Goal: Transaction & Acquisition: Purchase product/service

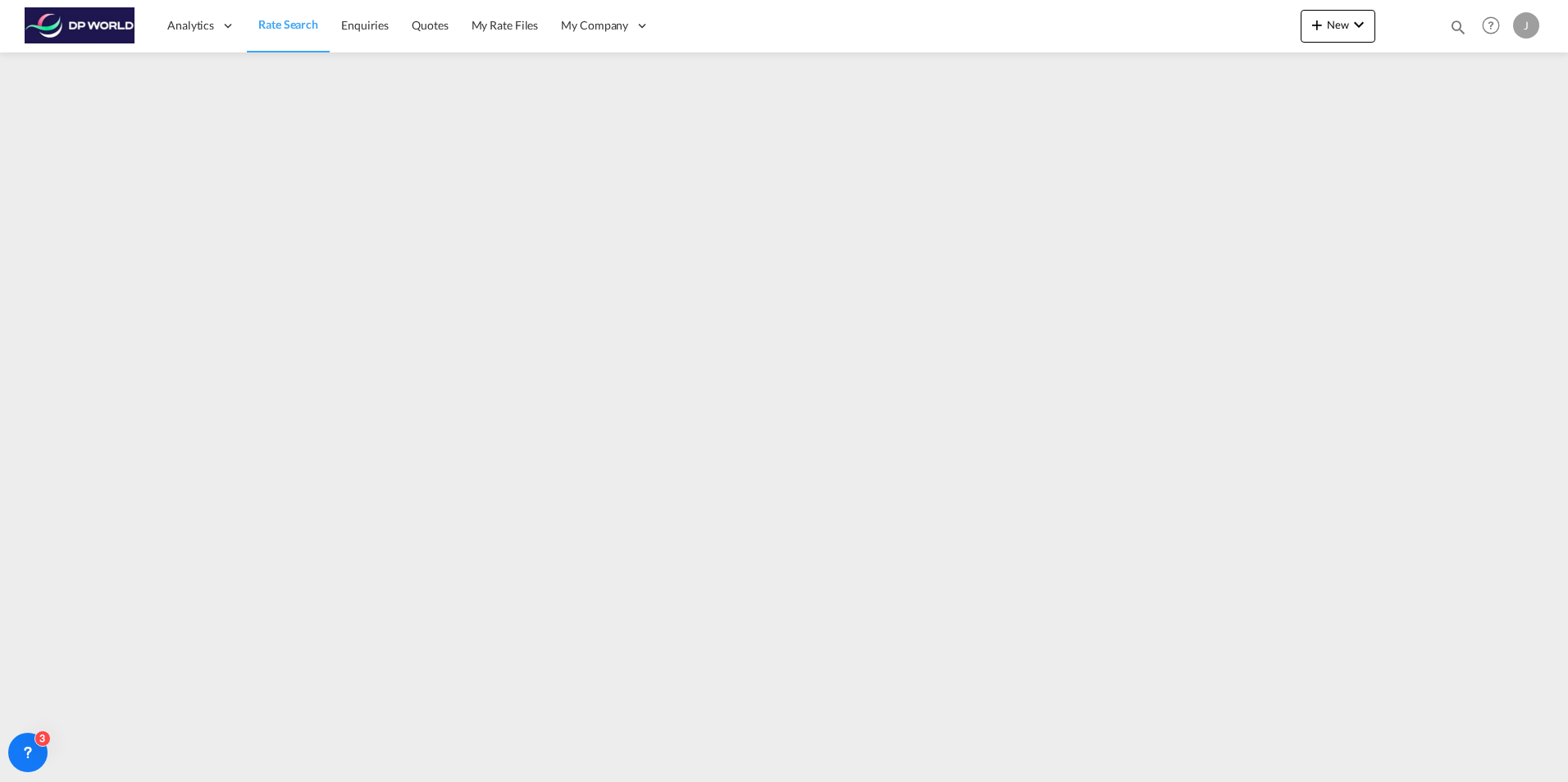
click at [303, 24] on span "Rate Search" at bounding box center [288, 24] width 60 height 14
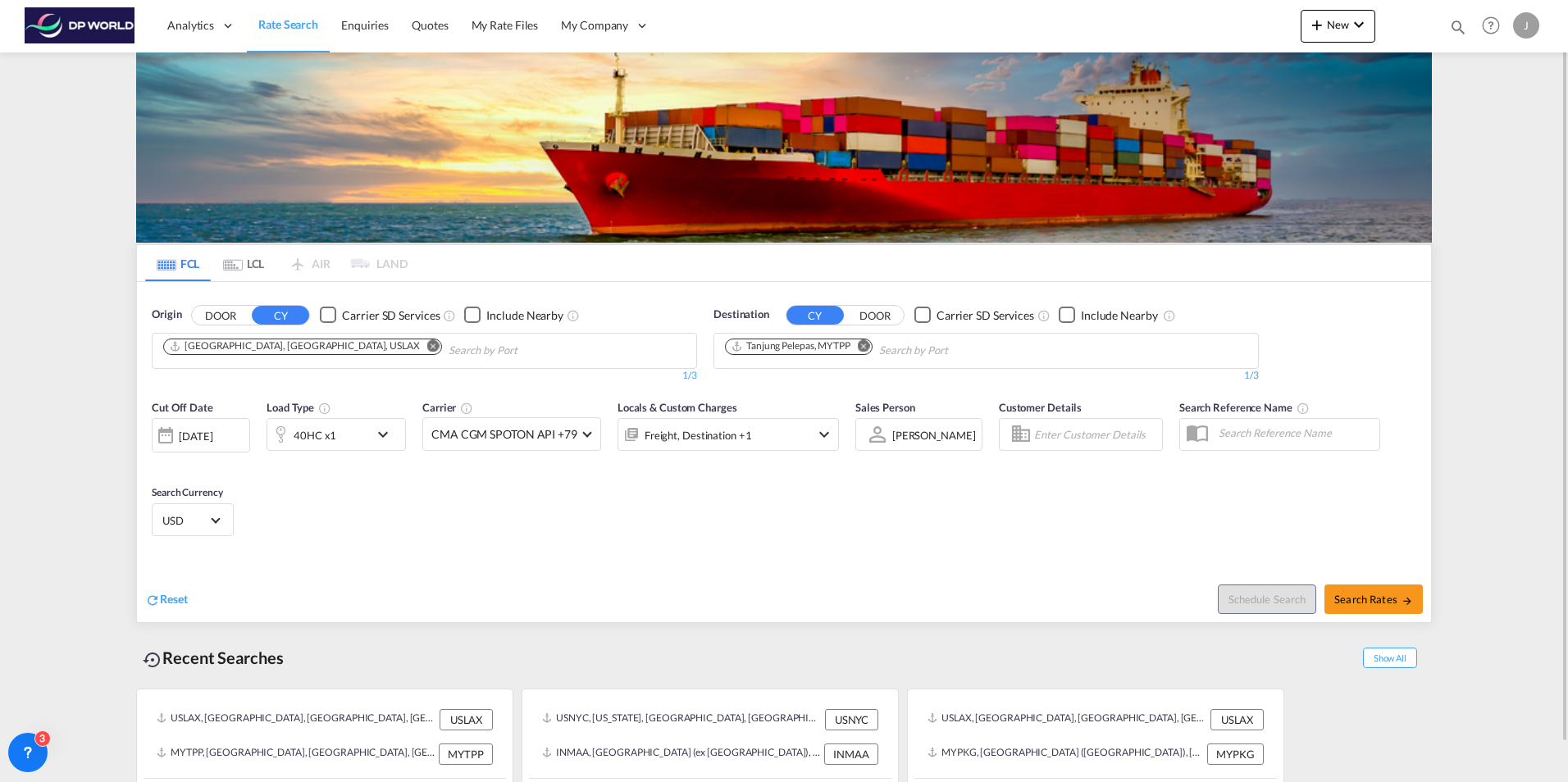
click at [428, 345] on md-icon "Remove" at bounding box center [433, 345] width 12 height 12
click at [869, 343] on md-icon "Remove" at bounding box center [864, 345] width 12 height 12
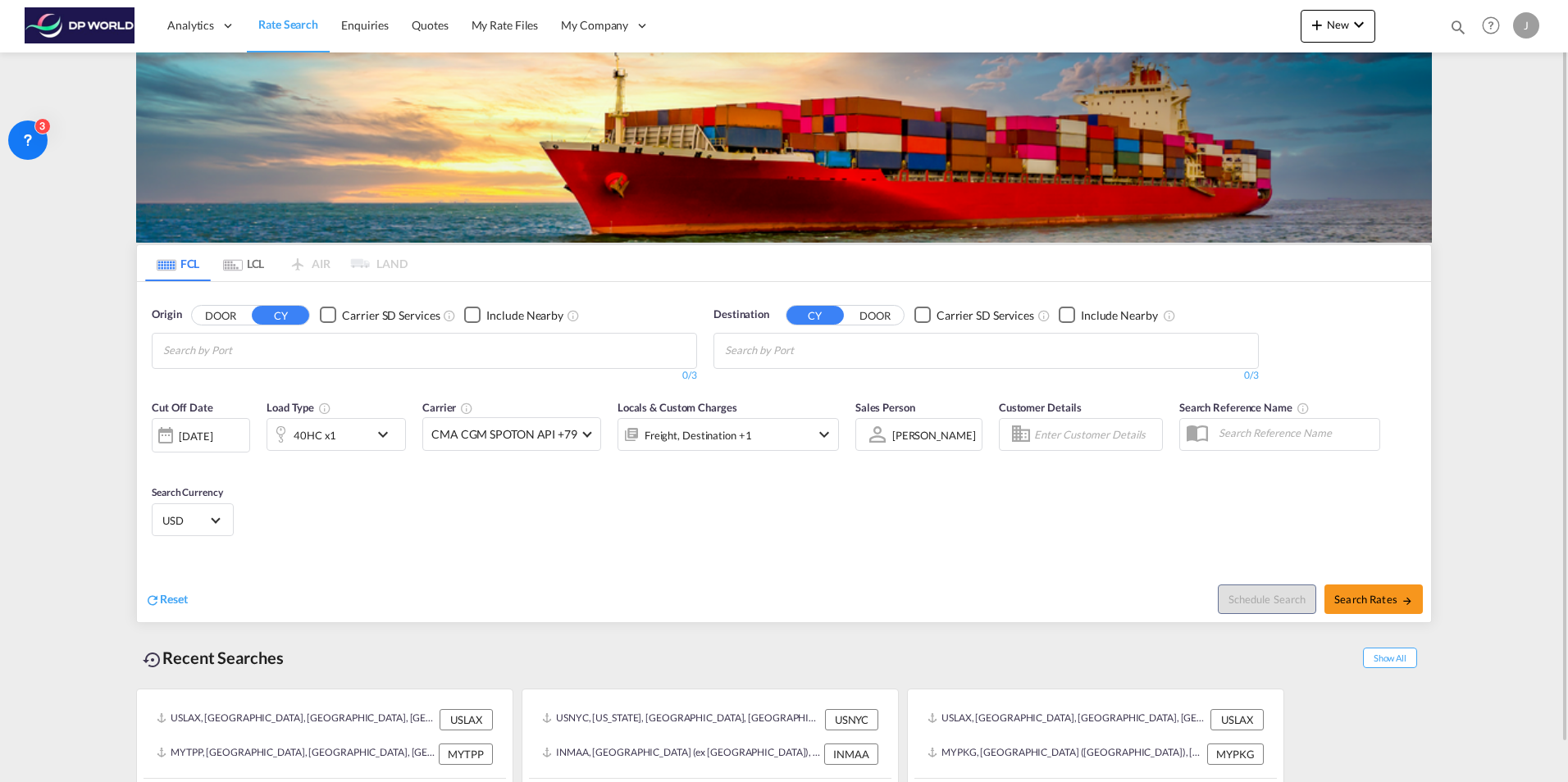
drag, startPoint x: 260, startPoint y: 349, endPoint x: 233, endPoint y: 353, distance: 27.3
click at [112, 321] on md-content "Analytics Dashboard Rate Search Enquiries Quotes My Rate Files My Company" at bounding box center [784, 391] width 1568 height 782
click at [175, 337] on body "Analytics Dashboard Rate Search Enquiries Quotes My Rate Files My Company" at bounding box center [784, 391] width 1568 height 782
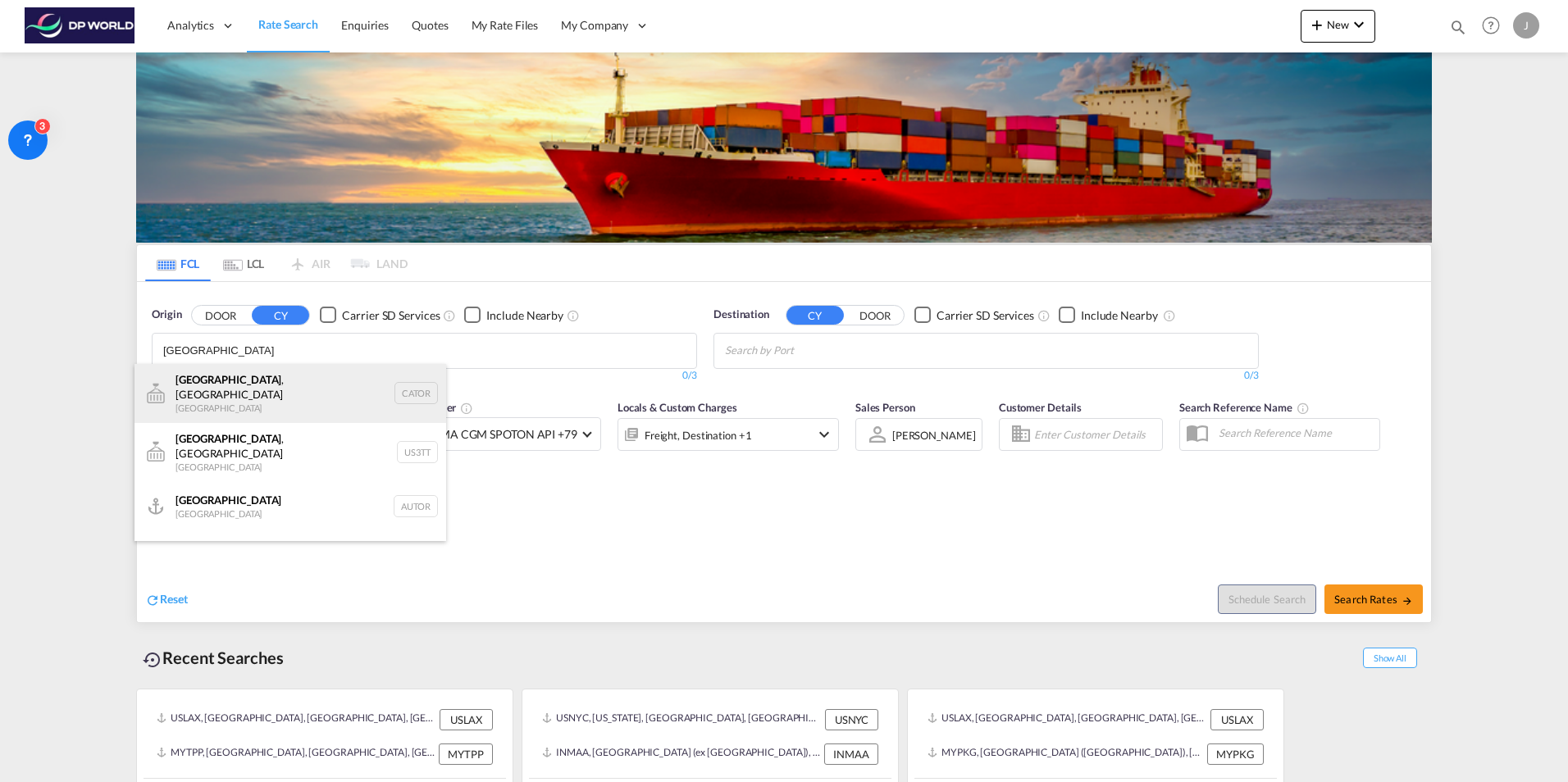
type input "[GEOGRAPHIC_DATA]"
click at [186, 385] on div "[GEOGRAPHIC_DATA] , ON [GEOGRAPHIC_DATA] CATOR" at bounding box center [290, 393] width 312 height 59
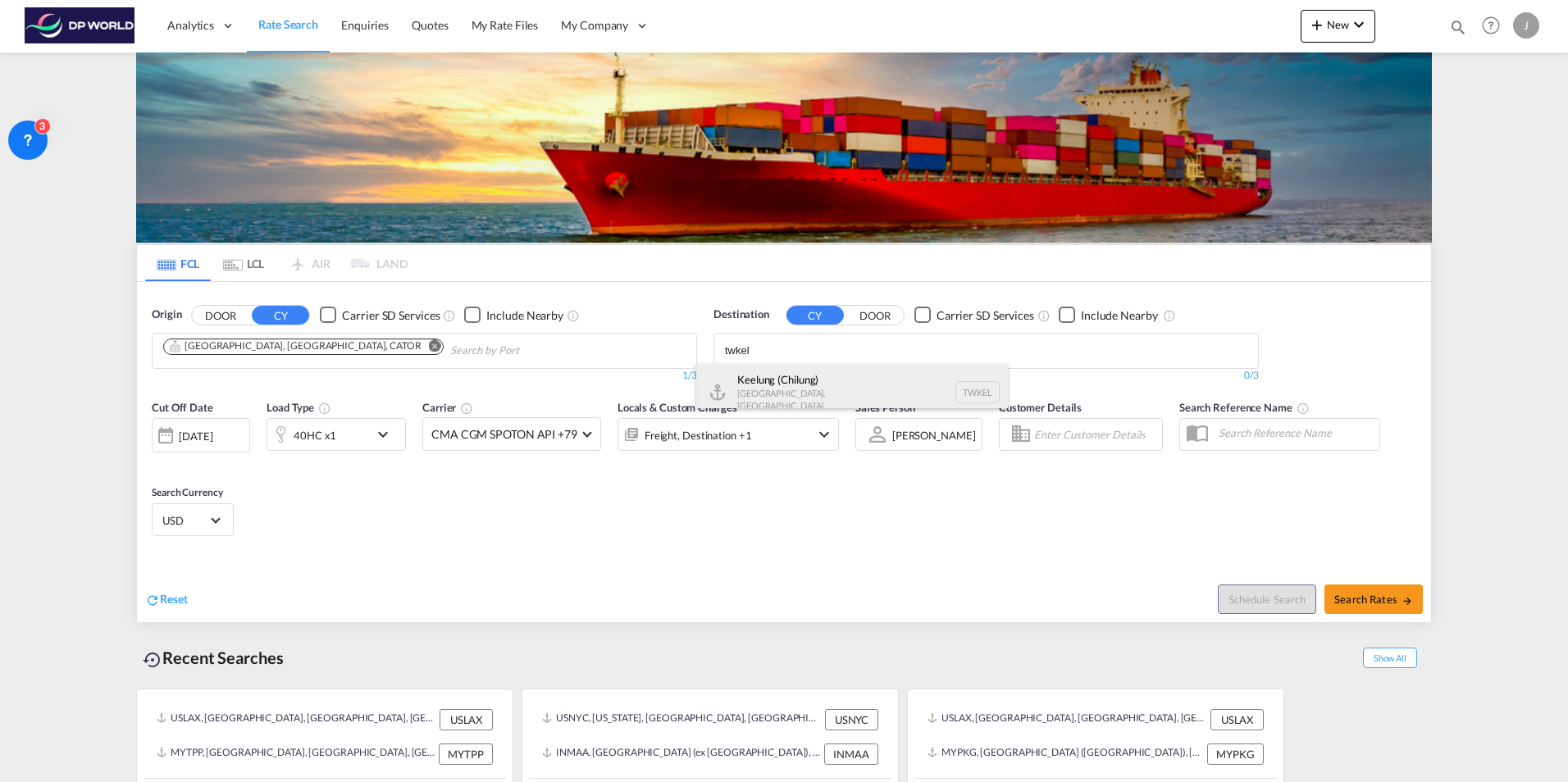
type input "twkel"
click at [763, 385] on div "Keelung ([GEOGRAPHIC_DATA]) [GEOGRAPHIC_DATA], [GEOGRAPHIC_DATA] TWKEL" at bounding box center [852, 392] width 312 height 56
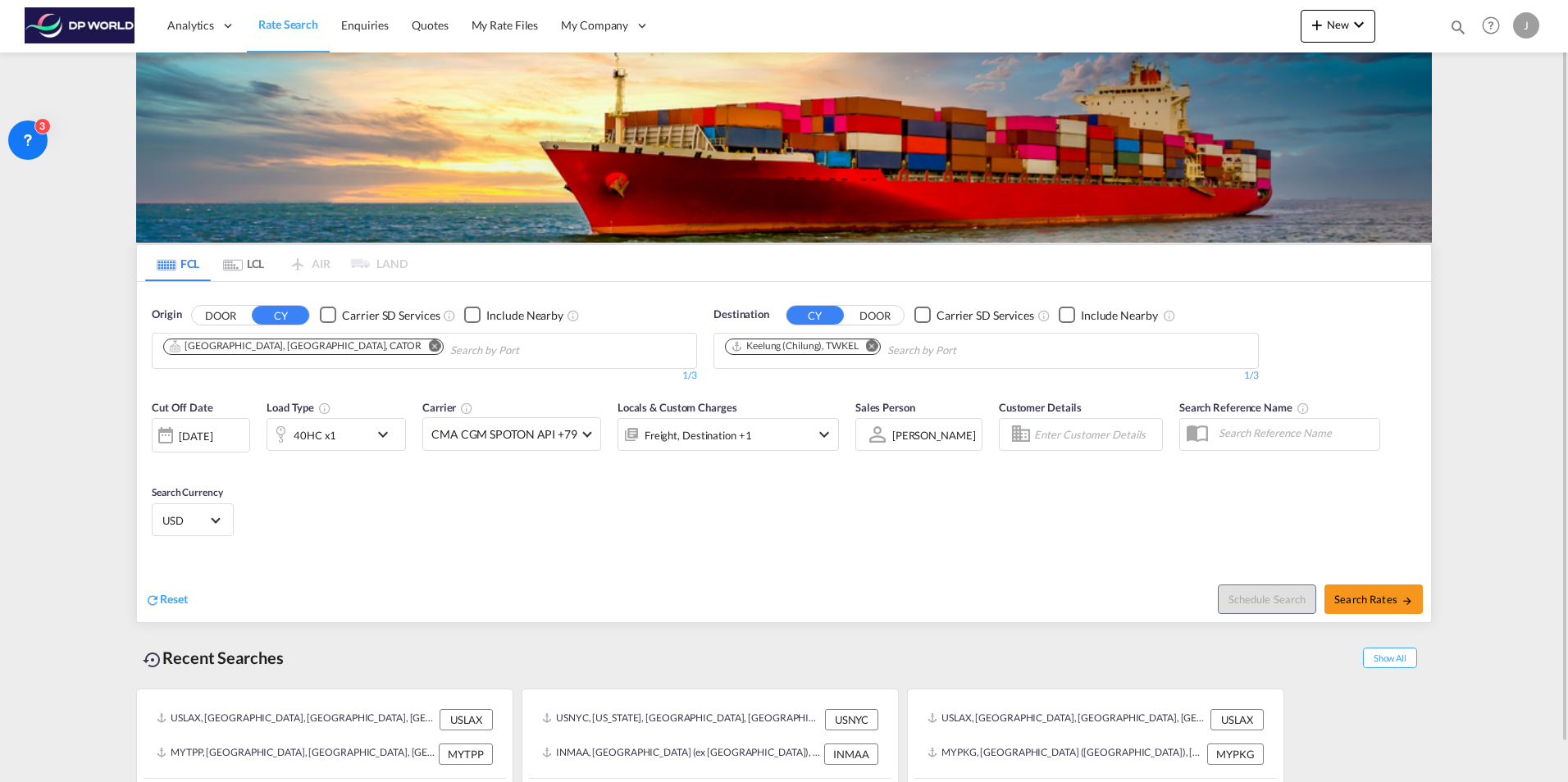
click at [361, 431] on div "40HC x1" at bounding box center [318, 435] width 102 height 33
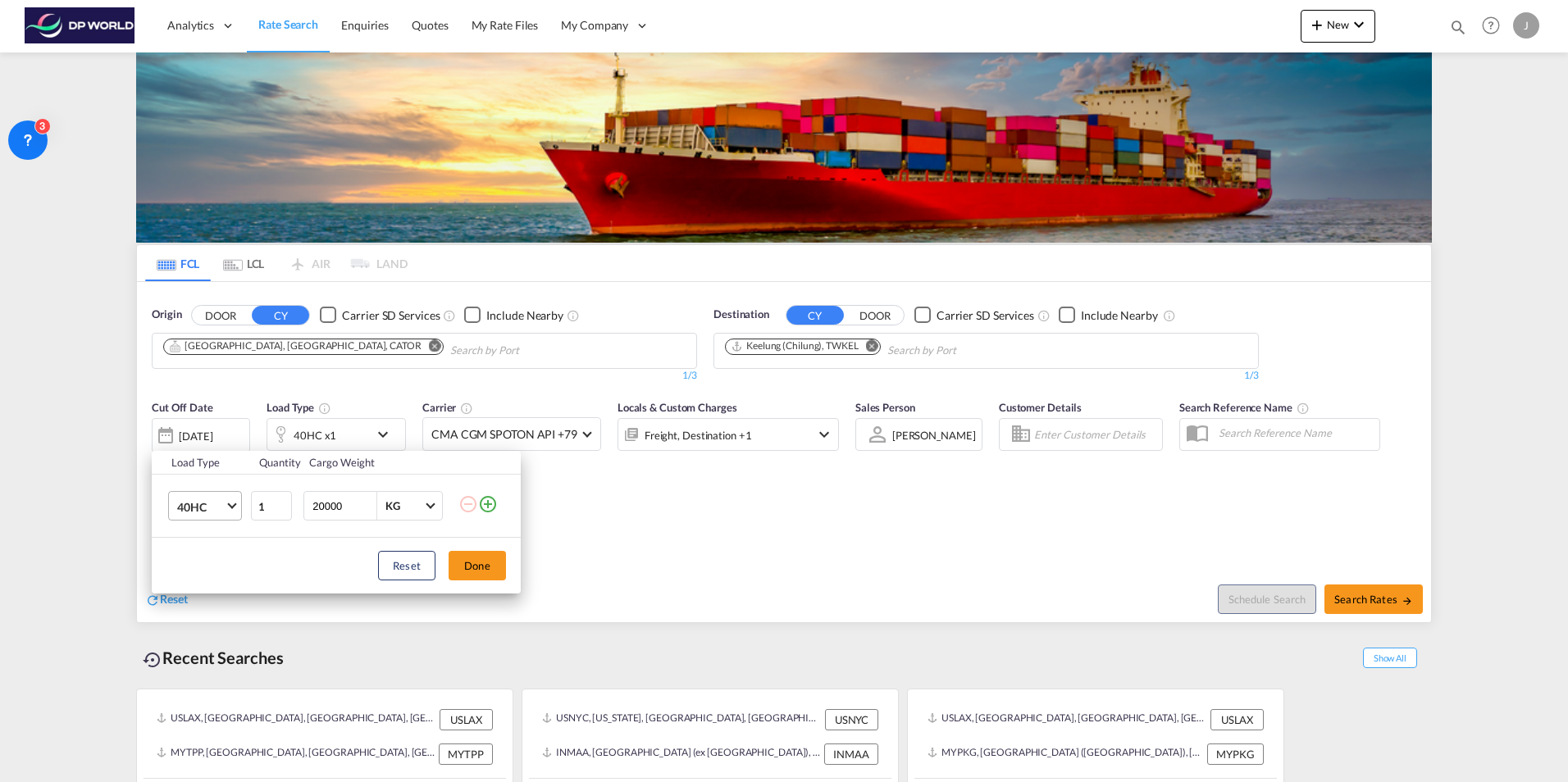
click at [228, 499] on md-select-value "40HC" at bounding box center [208, 506] width 65 height 28
click at [192, 427] on div "20GP" at bounding box center [191, 428] width 29 height 17
click at [486, 566] on button "Done" at bounding box center [477, 566] width 57 height 30
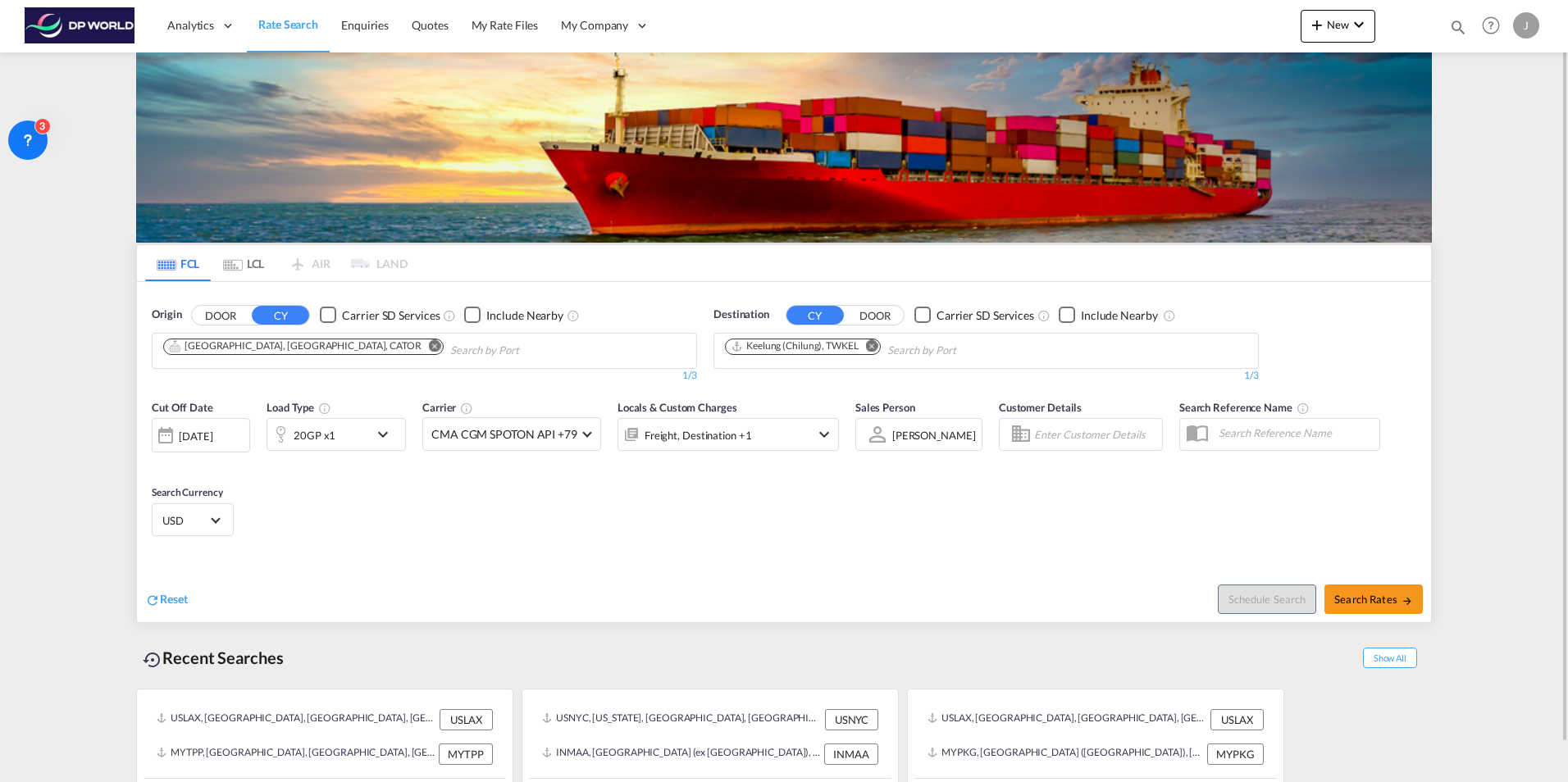
click at [654, 546] on div "Cut Off Date [DATE] [DATE] Load Type 20GP x1 Carrier CMA CGM SPOTON API +79 Onl…" at bounding box center [784, 471] width 1295 height 160
click at [1353, 602] on span "Search Rates" at bounding box center [1373, 600] width 79 height 13
type input "CATOR to TWKEL / [DATE]"
